Goal: Information Seeking & Learning: Understand process/instructions

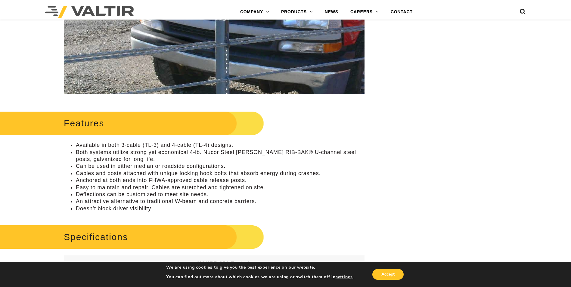
scroll to position [211, 0]
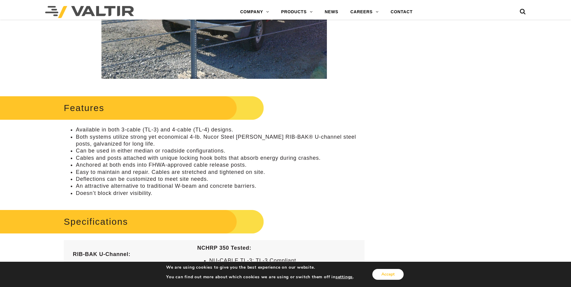
click at [394, 274] on button "Accept" at bounding box center [387, 274] width 31 height 11
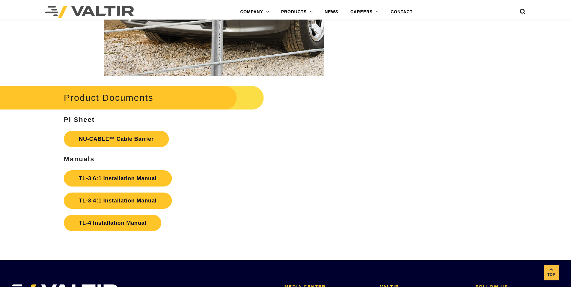
scroll to position [1234, 0]
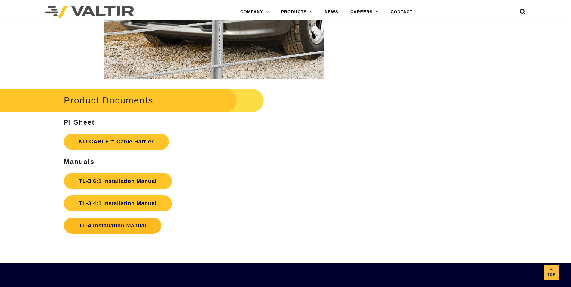
click at [113, 226] on link "TL-4 Installation Manual" at bounding box center [112, 226] width 97 height 16
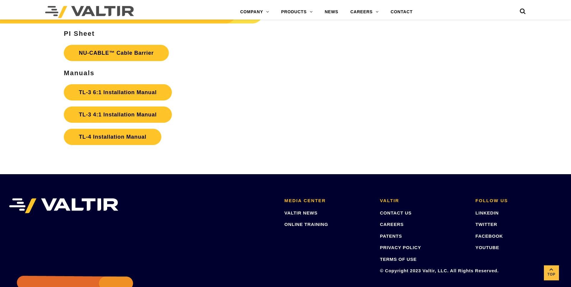
scroll to position [1324, 0]
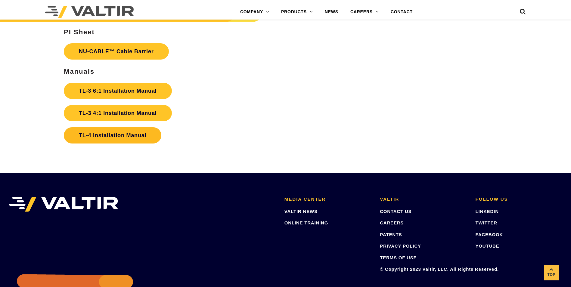
click at [112, 135] on link "TL-4 Installation Manual" at bounding box center [112, 135] width 97 height 16
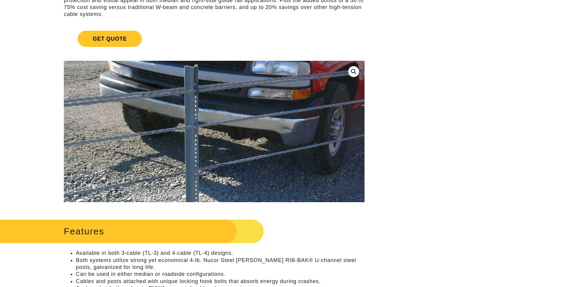
scroll to position [0, 0]
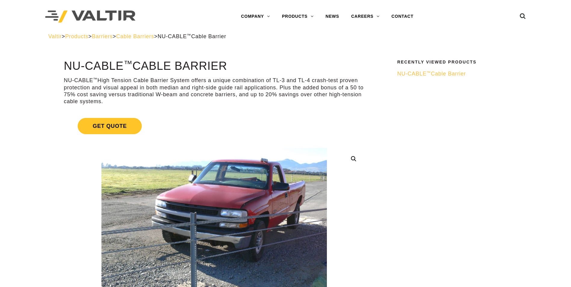
click at [432, 74] on span "NU-CABLE ™ Cable Barrier" at bounding box center [431, 74] width 69 height 6
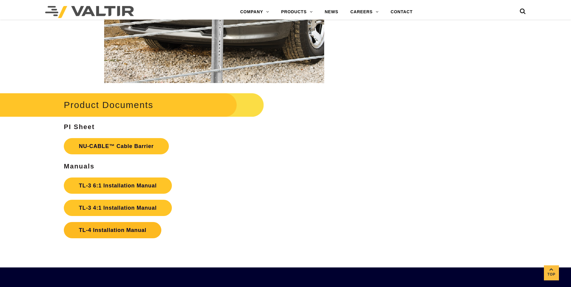
scroll to position [1234, 0]
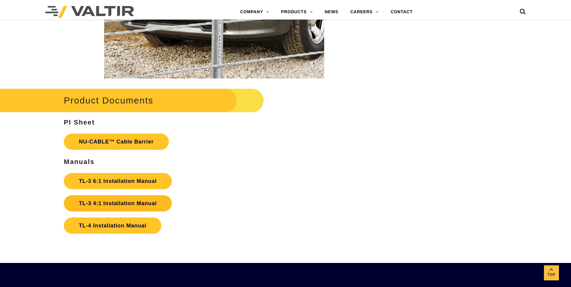
click at [107, 203] on link "TL-3 4:1 Installation Manual" at bounding box center [118, 203] width 108 height 16
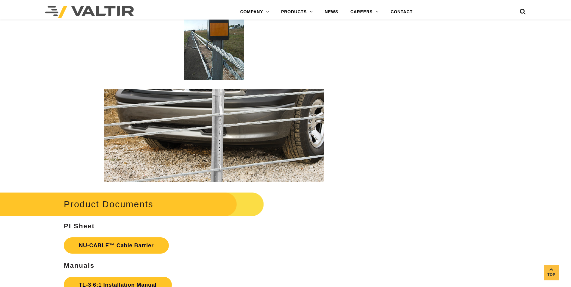
scroll to position [1053, 0]
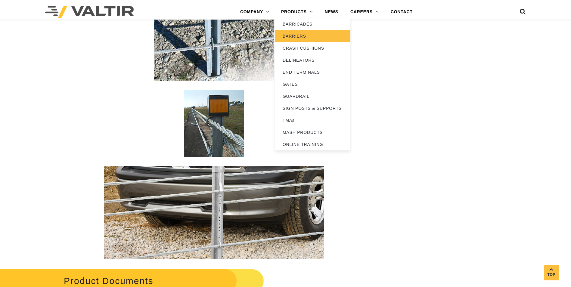
click at [296, 38] on link "BARRIERS" at bounding box center [312, 36] width 75 height 12
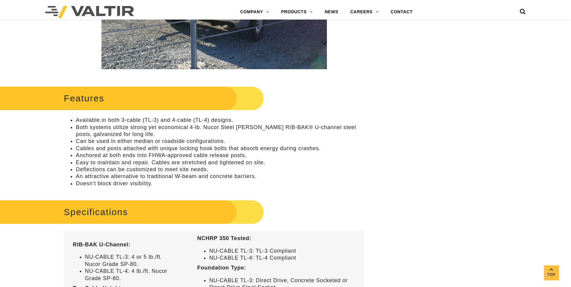
scroll to position [126, 0]
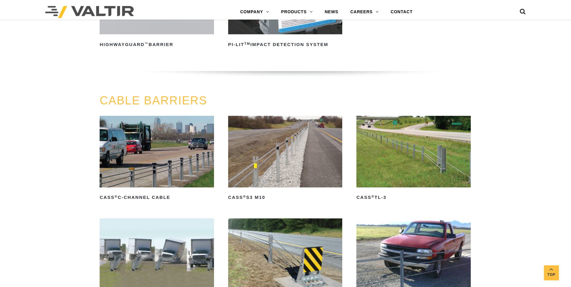
scroll to position [331, 0]
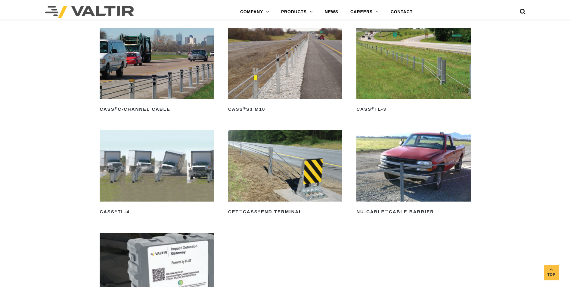
click at [269, 184] on img at bounding box center [285, 165] width 114 height 71
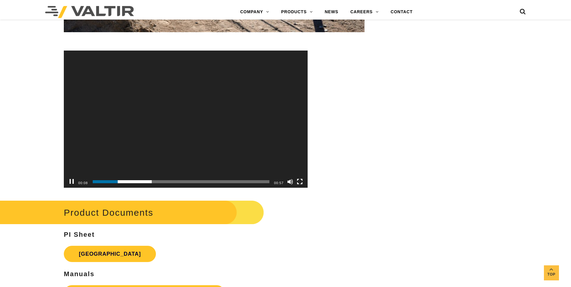
scroll to position [1956, 0]
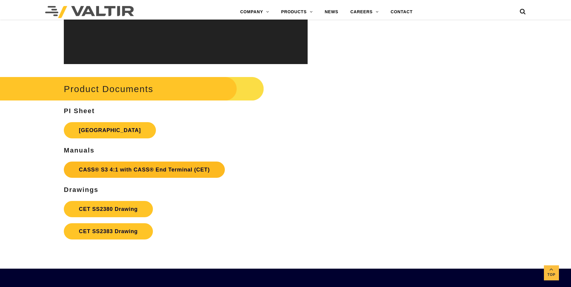
click at [101, 167] on link "CASS® S3 4:1 with CASS® End Terminal (CET)" at bounding box center [144, 170] width 161 height 16
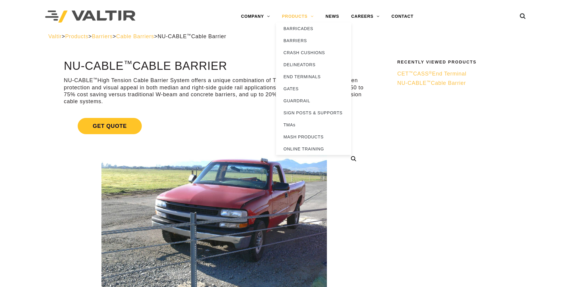
click at [295, 18] on link "PRODUCTS" at bounding box center [298, 17] width 44 height 12
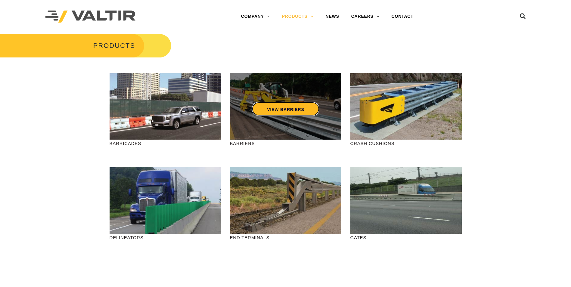
click at [271, 110] on link "VIEW BARRIERS" at bounding box center [285, 109] width 67 height 14
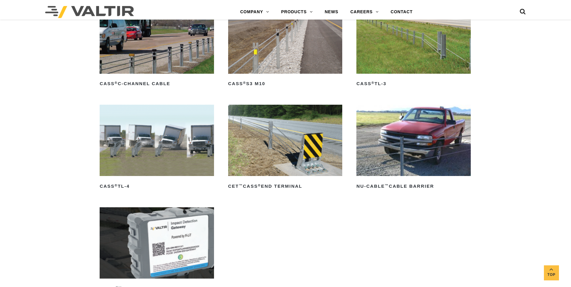
scroll to position [421, 0]
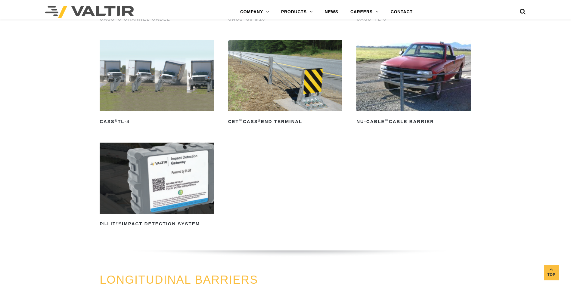
click at [284, 101] on img at bounding box center [285, 75] width 114 height 71
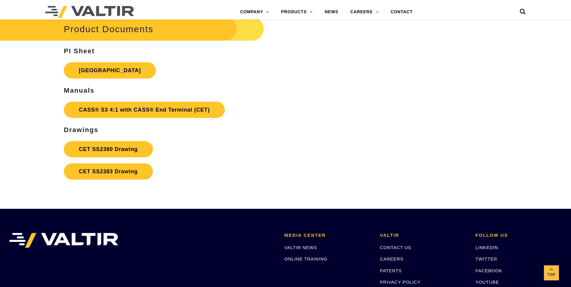
scroll to position [2016, 0]
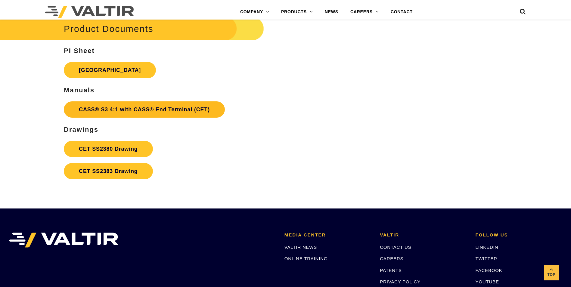
click at [145, 108] on link "CASS® S3 4:1 with CASS® End Terminal (CET)" at bounding box center [144, 109] width 161 height 16
